Goal: Task Accomplishment & Management: Manage account settings

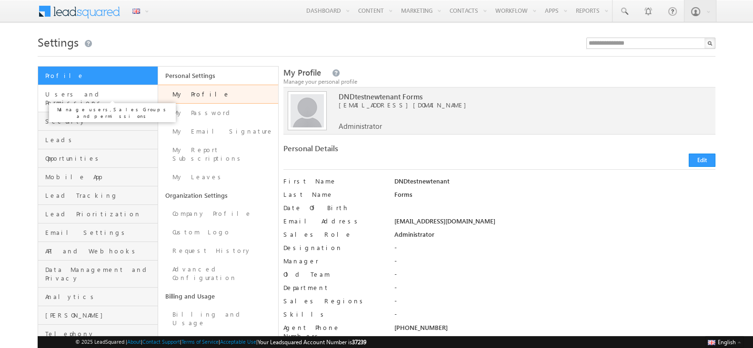
click at [140, 91] on span "Users and Permissions" at bounding box center [100, 98] width 110 height 17
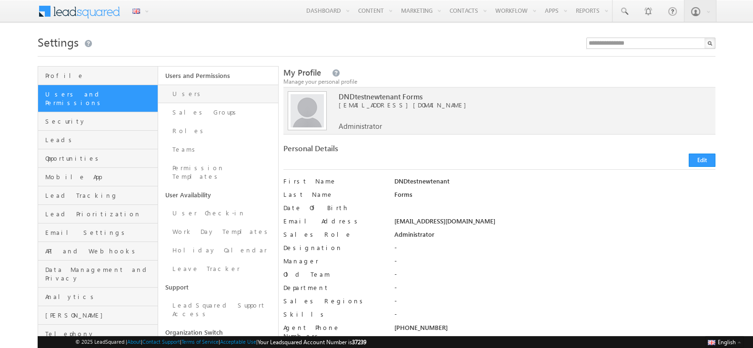
click at [199, 99] on link "Users" at bounding box center [218, 94] width 120 height 19
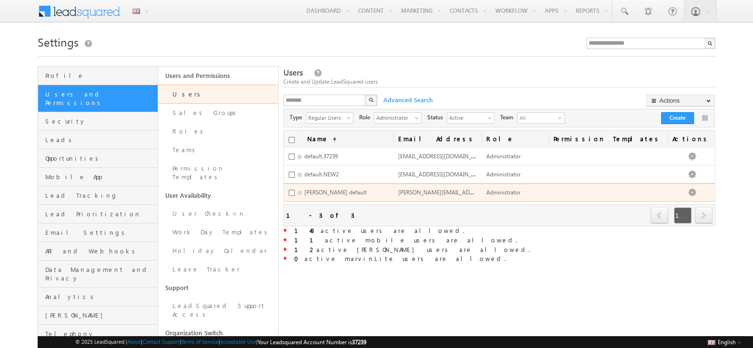
click at [440, 191] on span "vineeth.default@lsqdev.in" at bounding box center [465, 192] width 134 height 8
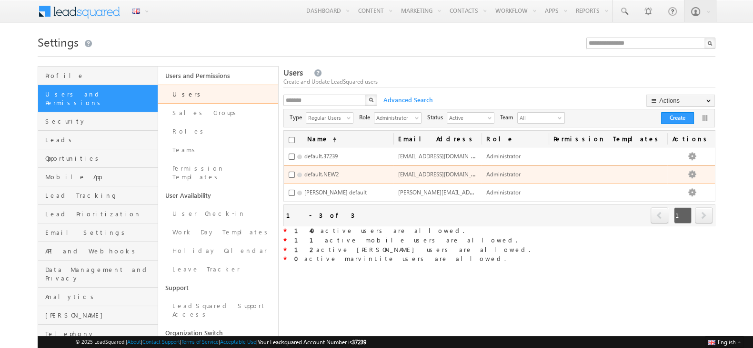
click at [438, 175] on span "default.NEW2@lsqdev.in" at bounding box center [443, 174] width 91 height 8
copy span "default.NEW2@lsqdev.in"
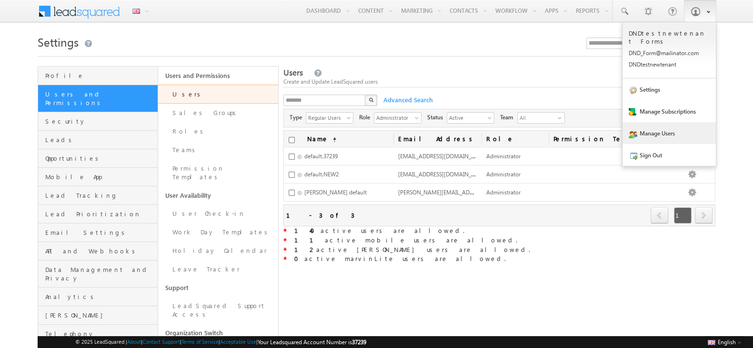
click at [698, 20] on div "Menu English English Española latina हिंदी Bahasa Indonesia Português Tiếng Việ…" at bounding box center [376, 11] width 677 height 23
click at [643, 144] on link "Sign Out" at bounding box center [668, 155] width 93 height 22
